Goal: Task Accomplishment & Management: Manage account settings

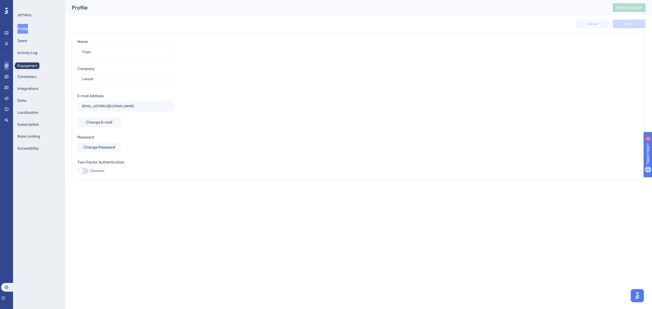
click at [4, 67] on icon at bounding box center [6, 66] width 4 height 4
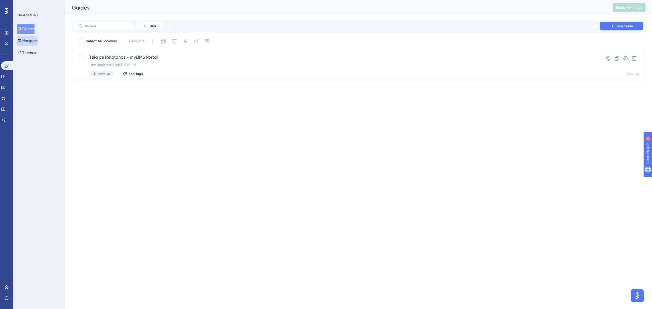
click at [28, 40] on button "Hotspots" at bounding box center [27, 41] width 20 height 10
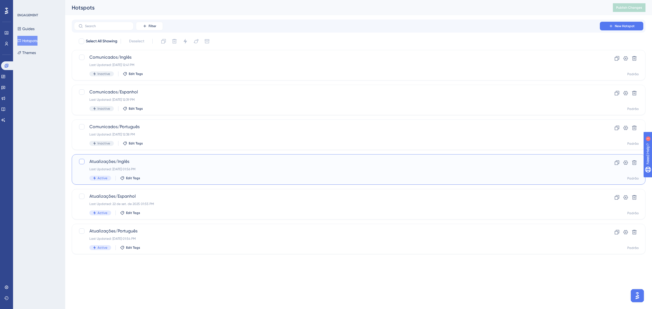
click at [81, 159] on div at bounding box center [81, 161] width 5 height 5
checkbox input "true"
click at [80, 195] on div at bounding box center [81, 196] width 5 height 5
checkbox input "true"
click at [83, 232] on div at bounding box center [81, 230] width 5 height 5
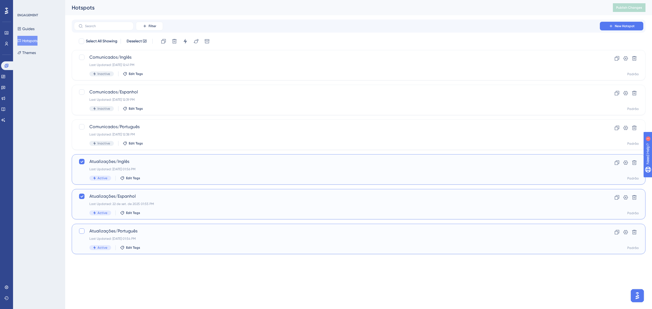
checkbox input "true"
click at [184, 41] on icon at bounding box center [185, 41] width 4 height 5
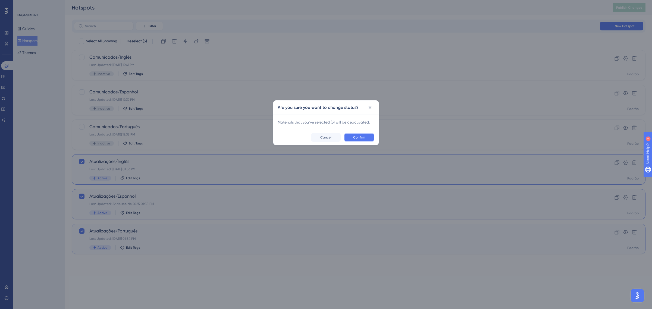
click at [362, 139] on span "Confirm" at bounding box center [359, 137] width 12 height 4
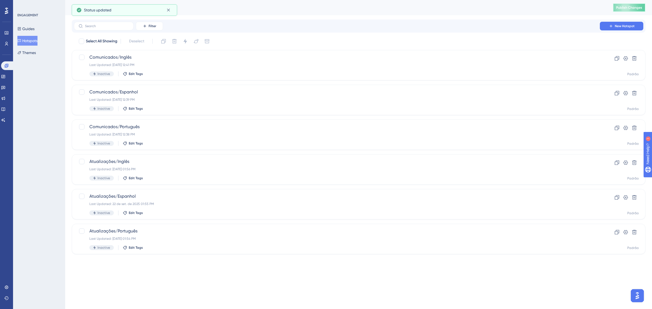
click at [623, 9] on button "Publish Changes" at bounding box center [629, 7] width 33 height 9
click at [29, 116] on div "ENGAGEMENT Guides Hotspots Themes" at bounding box center [39, 154] width 52 height 309
